Goal: Task Accomplishment & Management: Manage account settings

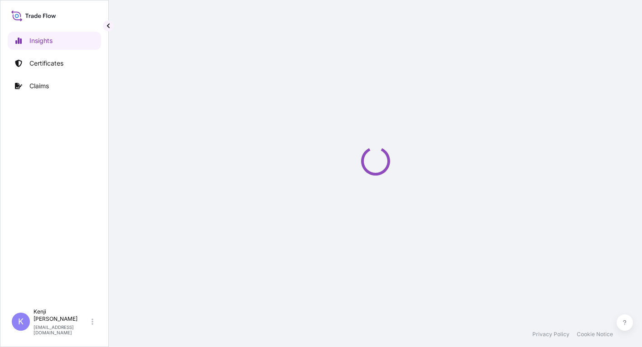
select select "2025"
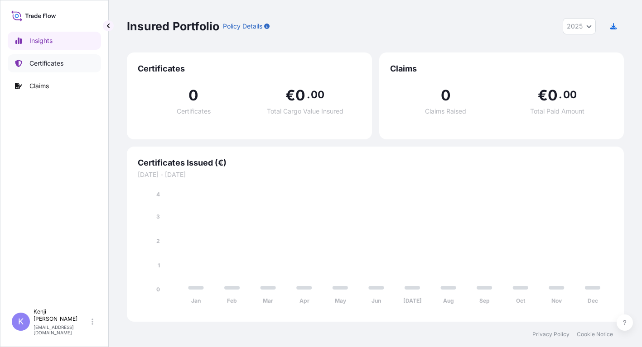
click at [65, 62] on link "Certificates" at bounding box center [54, 63] width 93 height 18
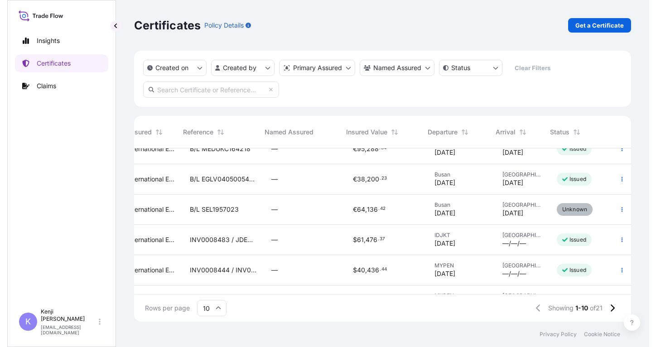
scroll to position [0, 194]
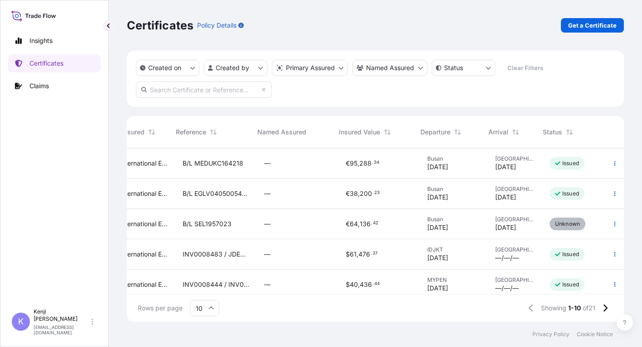
click at [41, 193] on div "Insights Certificates Claims" at bounding box center [54, 164] width 93 height 281
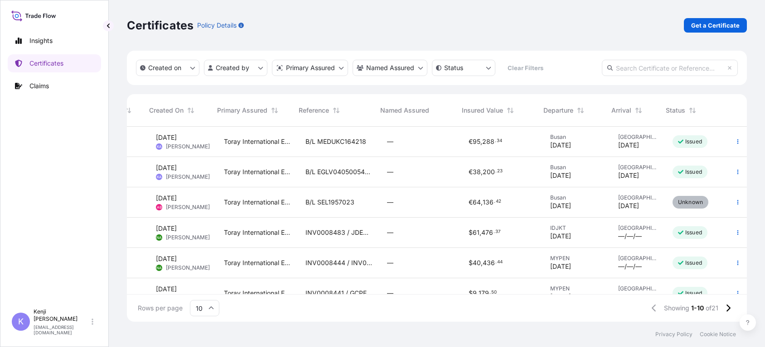
scroll to position [193, 613]
click at [332, 204] on span "B/L SEL1957023" at bounding box center [329, 202] width 49 height 9
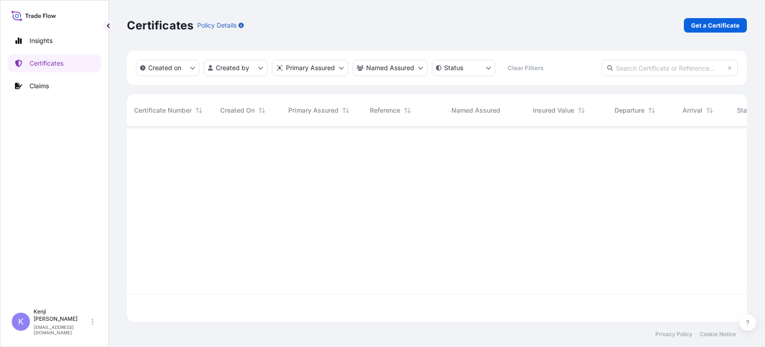
scroll to position [193, 613]
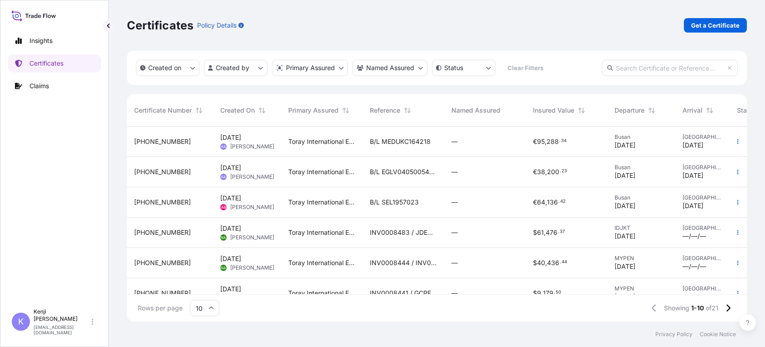
click at [323, 166] on div "Toray International Europe GmbH" at bounding box center [322, 172] width 82 height 30
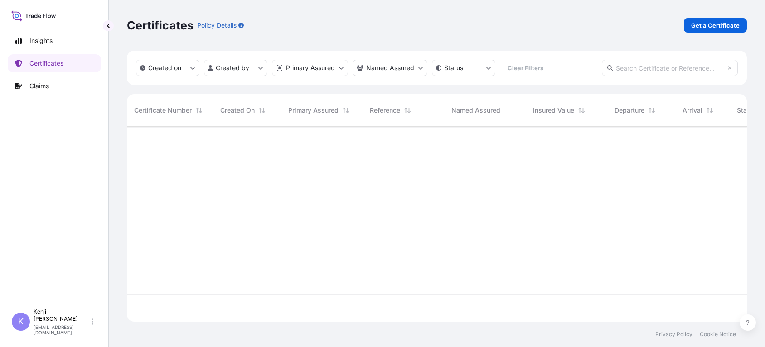
scroll to position [193, 613]
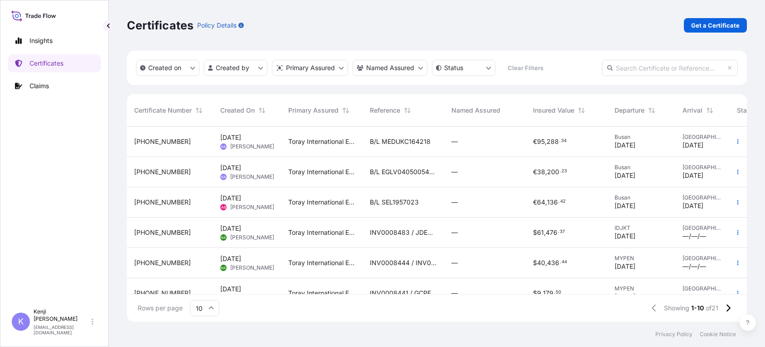
click at [279, 212] on div "[DATE] AB [PERSON_NAME]" at bounding box center [247, 203] width 68 height 30
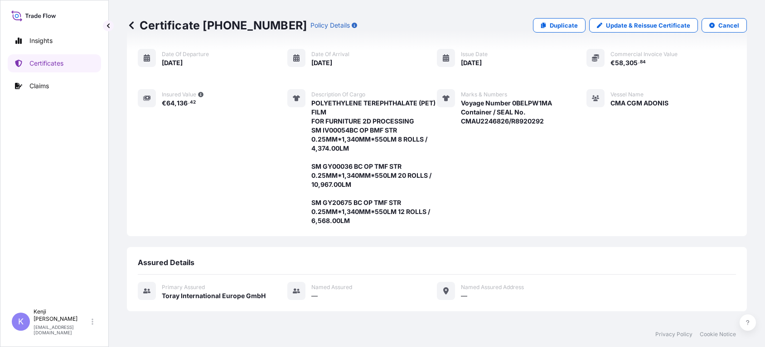
scroll to position [78, 0]
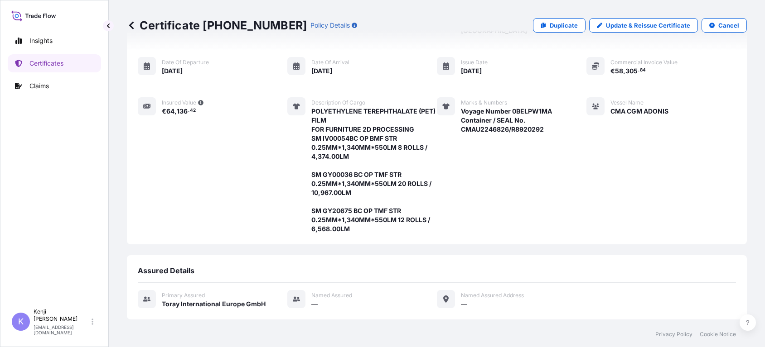
click at [134, 24] on icon at bounding box center [131, 25] width 9 height 9
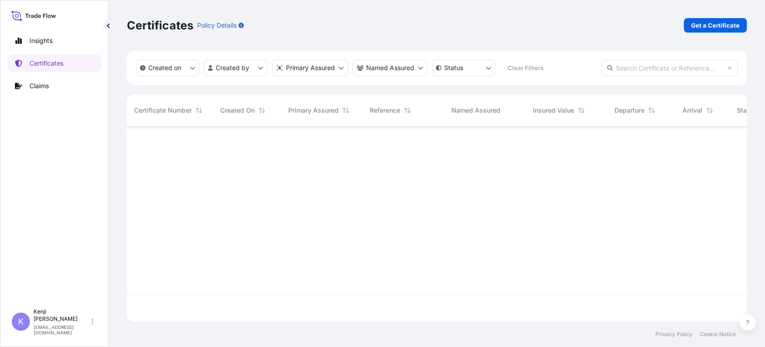
scroll to position [193, 613]
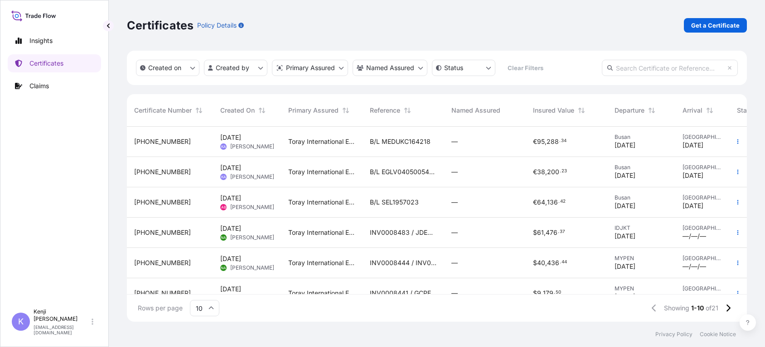
click at [287, 165] on div "Toray International Europe GmbH" at bounding box center [322, 172] width 82 height 30
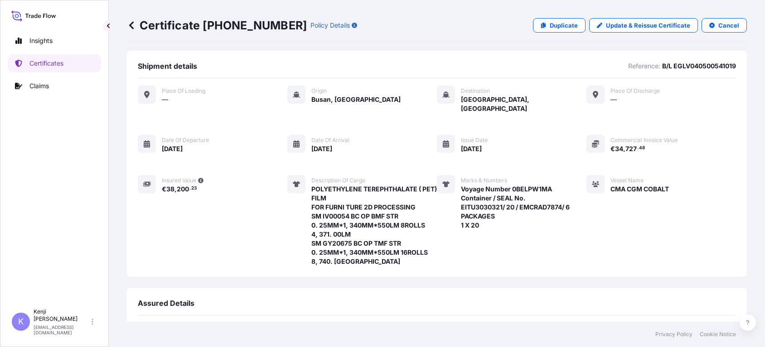
click at [134, 24] on icon at bounding box center [131, 25] width 9 height 9
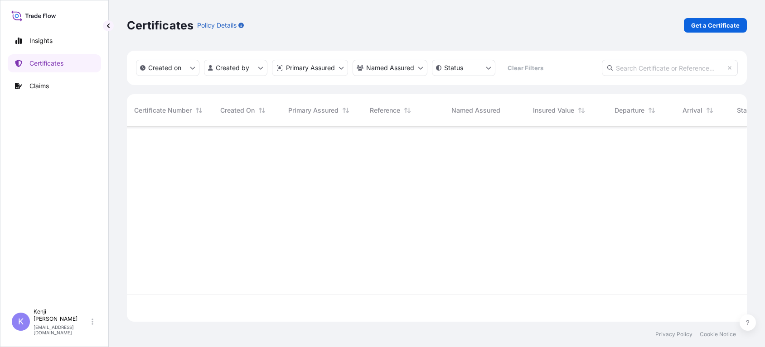
scroll to position [193, 613]
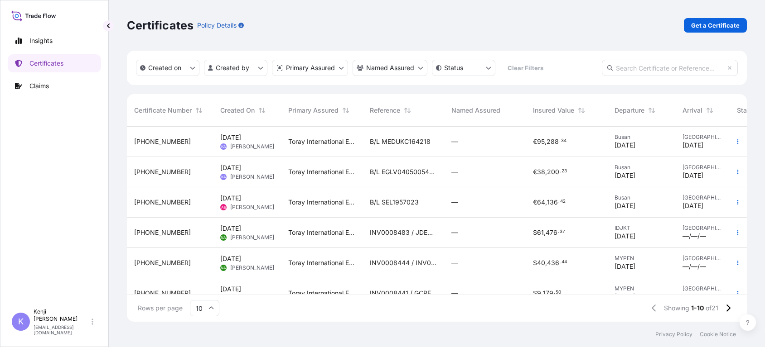
click at [222, 203] on span "[DATE] AB [PERSON_NAME]" at bounding box center [246, 202] width 53 height 17
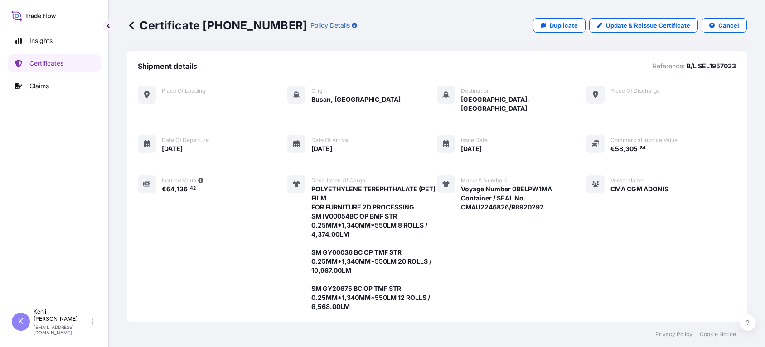
click at [506, 259] on div "Marks & Numbers Voyage Number 0BELPW1MA Container / SEAL No. CMAU2246826/R89202…" at bounding box center [494, 243] width 115 height 136
click at [641, 30] on link "Update & Reissue Certificate" at bounding box center [643, 25] width 109 height 14
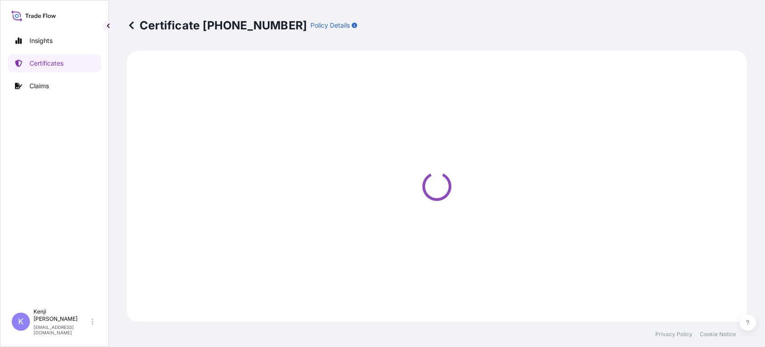
select select "Ocean Vessel"
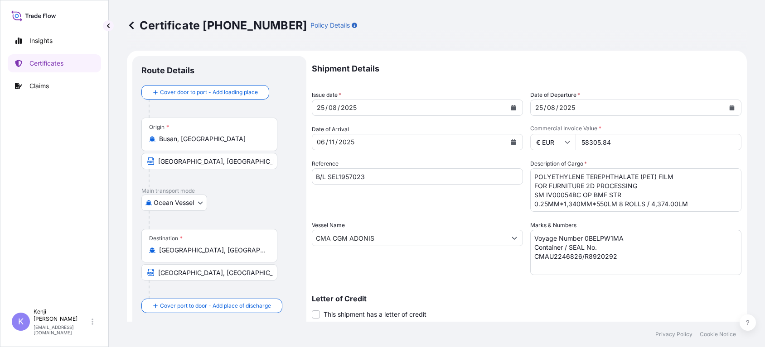
select select "31809"
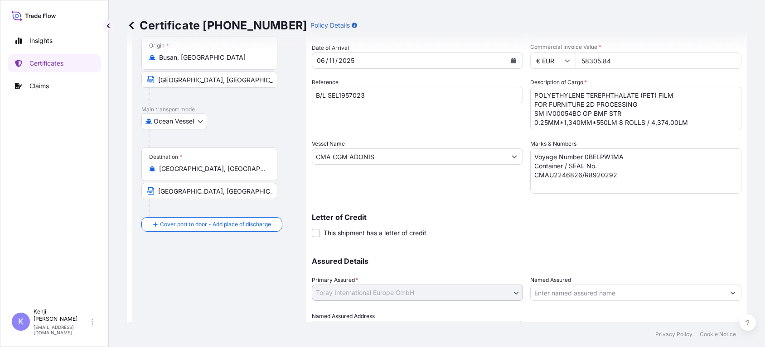
scroll to position [37, 0]
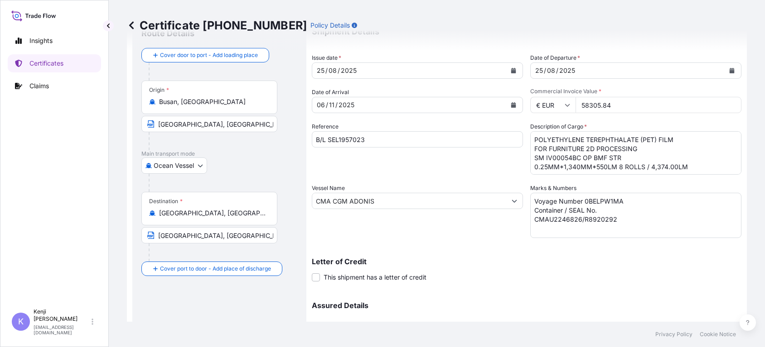
click at [420, 139] on input "B/L SEL1957023" at bounding box center [417, 139] width 211 height 16
type input "B/L SEL1957023"
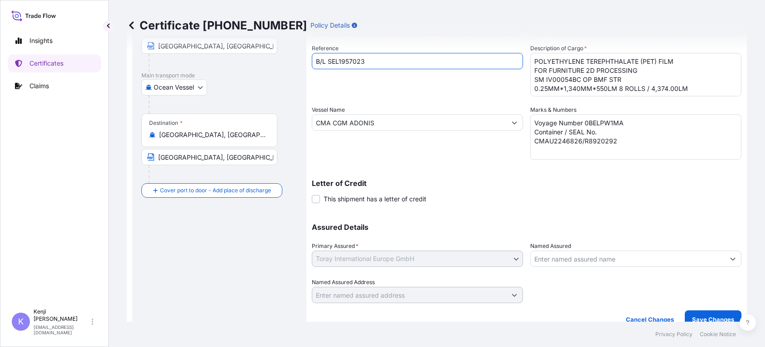
scroll to position [128, 0]
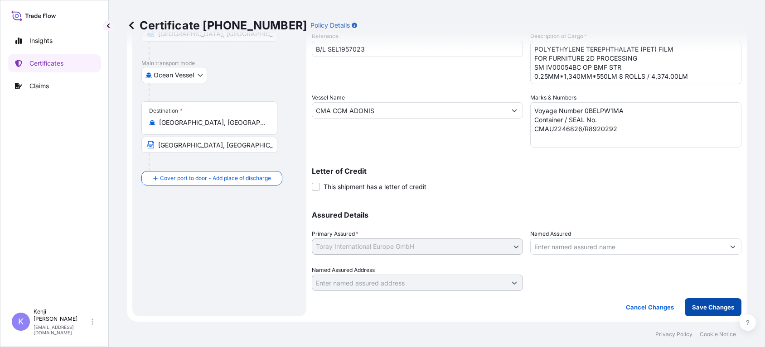
click at [641, 304] on p "Save Changes" at bounding box center [713, 307] width 42 height 9
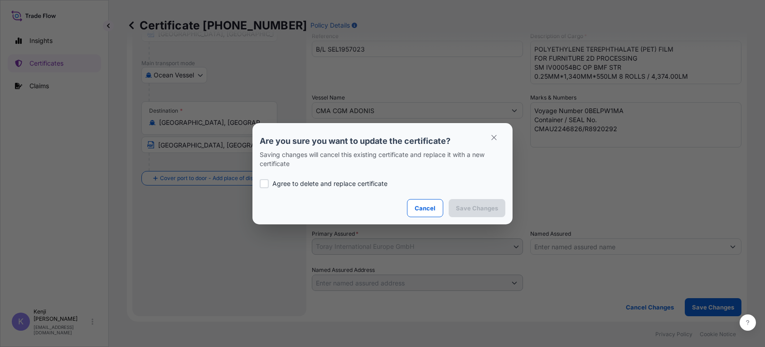
click at [265, 182] on div at bounding box center [264, 183] width 9 height 9
checkbox input "true"
click at [477, 204] on p "Save Changes" at bounding box center [477, 208] width 42 height 9
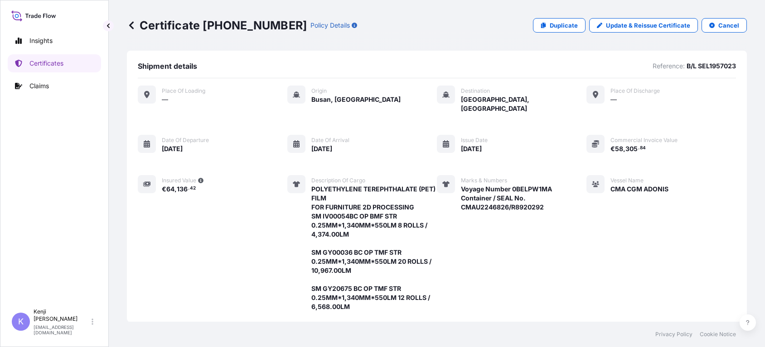
click at [131, 27] on icon at bounding box center [131, 25] width 5 height 8
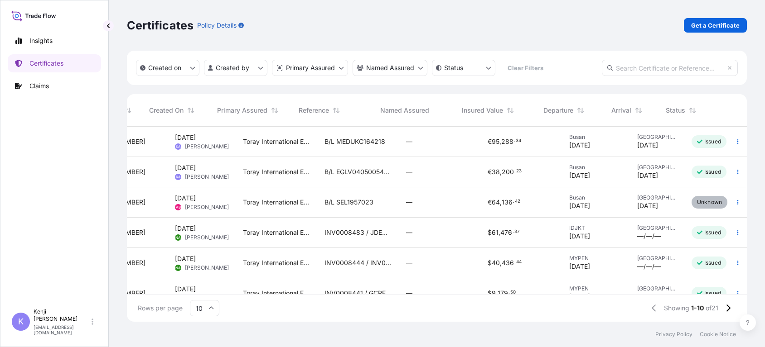
scroll to position [0, 71]
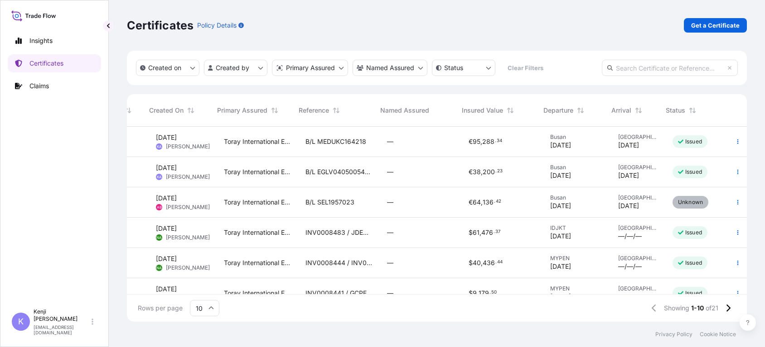
click at [419, 207] on div "—" at bounding box center [421, 203] width 82 height 30
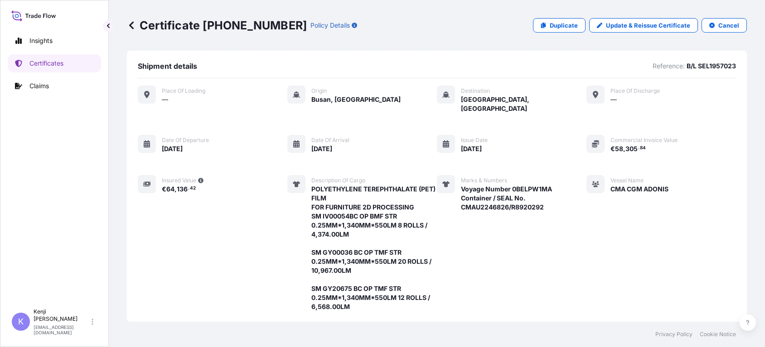
click at [132, 24] on icon at bounding box center [131, 25] width 9 height 9
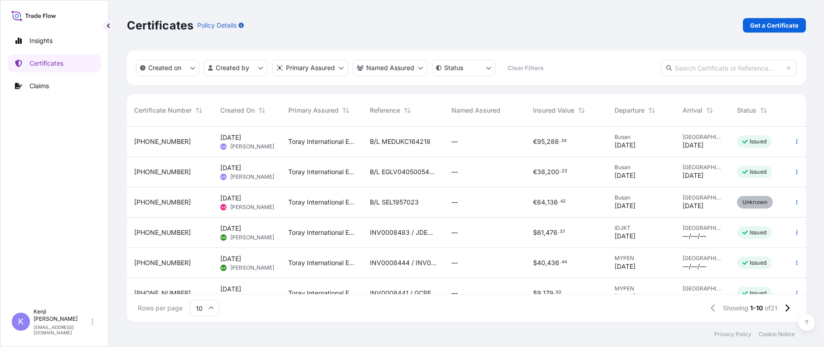
click at [582, 45] on div "Certificates Policy Details Get a Certificate" at bounding box center [466, 25] width 679 height 51
click at [82, 327] on div "[PERSON_NAME] [EMAIL_ADDRESS][DOMAIN_NAME]" at bounding box center [65, 321] width 63 height 27
